Goal: Transaction & Acquisition: Purchase product/service

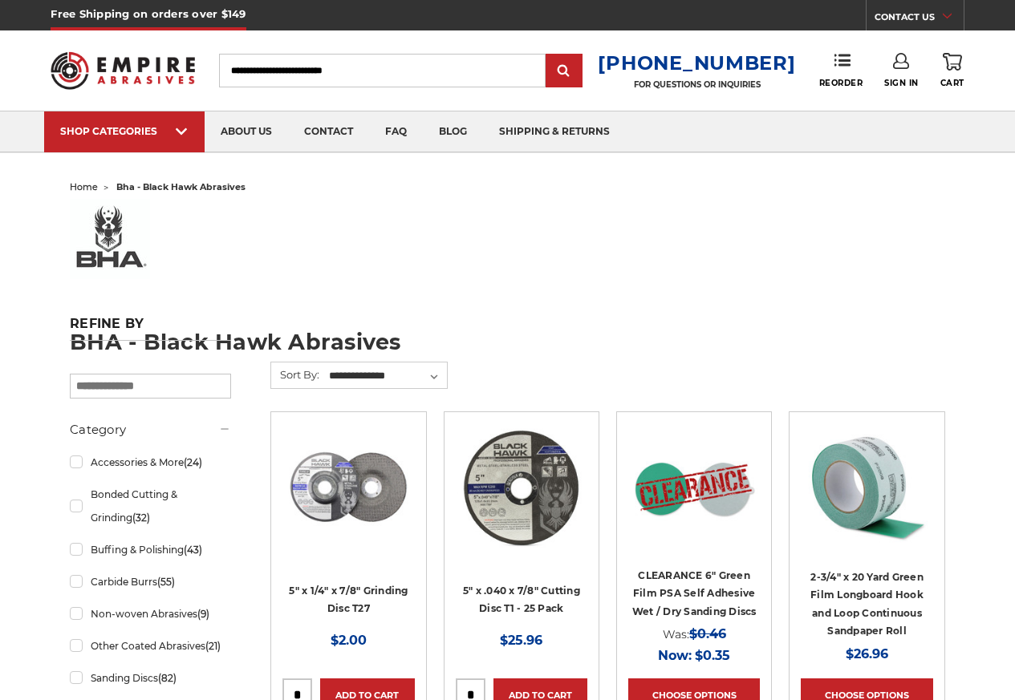
scroll to position [578, 0]
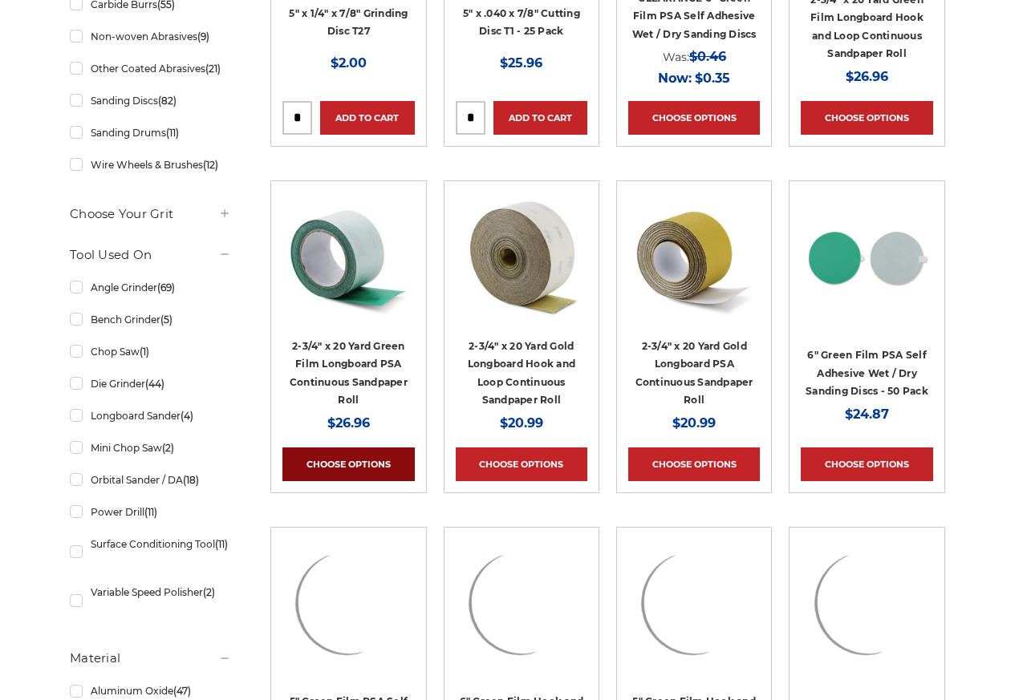
click at [350, 476] on link "Choose Options" at bounding box center [348, 465] width 132 height 34
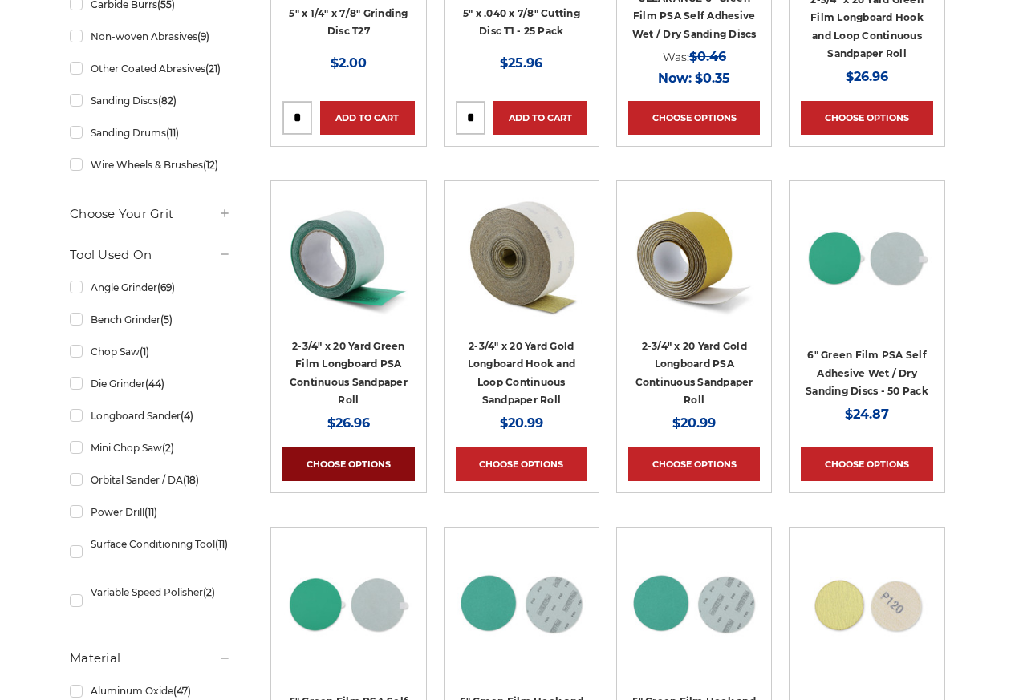
click at [343, 468] on link "Choose Options" at bounding box center [348, 465] width 132 height 34
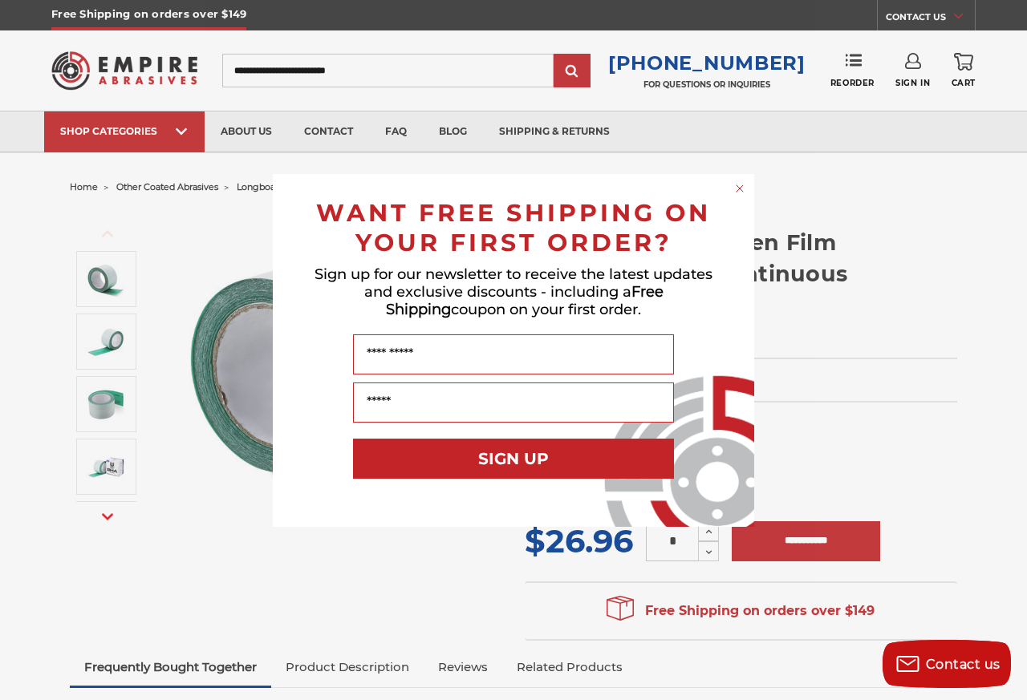
click at [679, 271] on span "Sign up for our newsletter to receive the latest updates and exclusive discount…" at bounding box center [513, 292] width 398 height 53
click at [740, 187] on circle "Close dialog" at bounding box center [739, 187] width 15 height 15
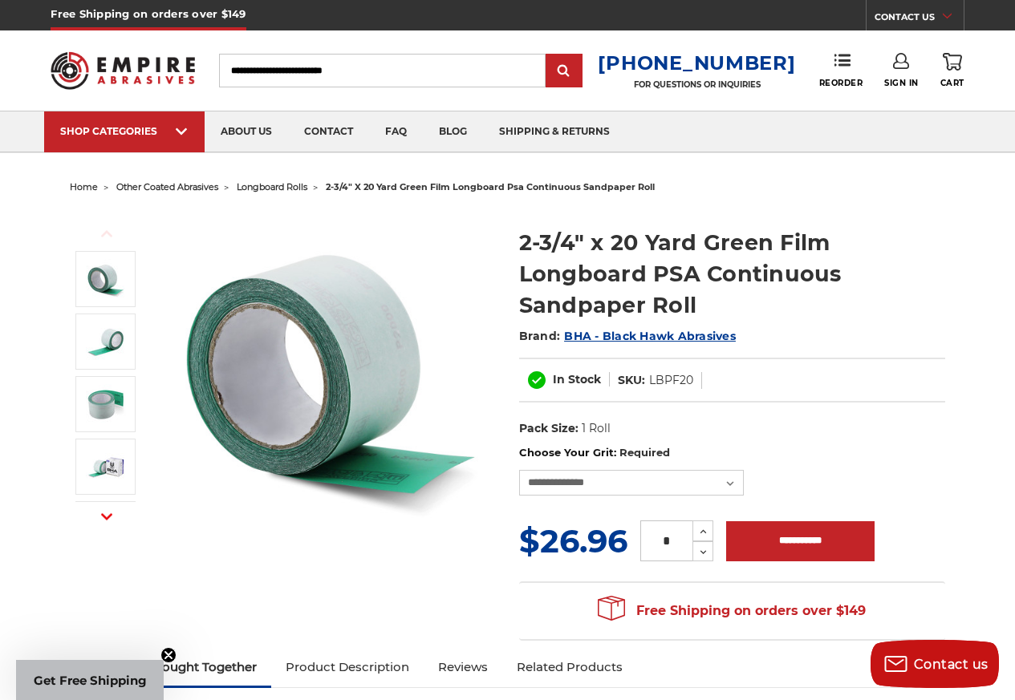
click at [740, 187] on ul "home other coated abrasives longboard rolls 2-3/4" x 20 yard green film longboa…" at bounding box center [507, 187] width 875 height 23
click at [708, 485] on select "**********" at bounding box center [631, 483] width 225 height 26
